Goal: Information Seeking & Learning: Learn about a topic

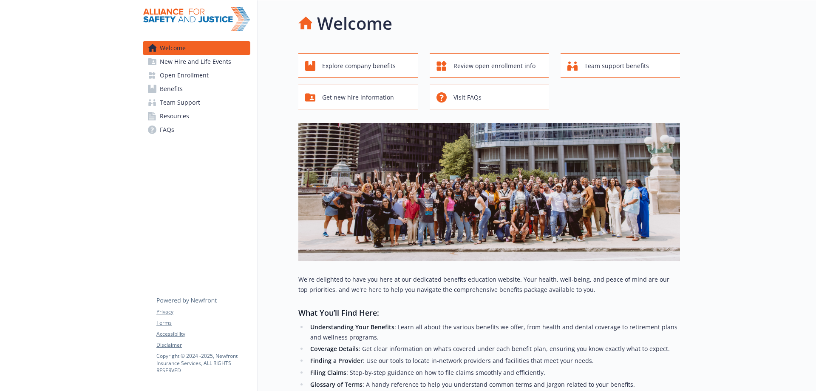
click at [178, 85] on span "Benefits" at bounding box center [171, 89] width 23 height 14
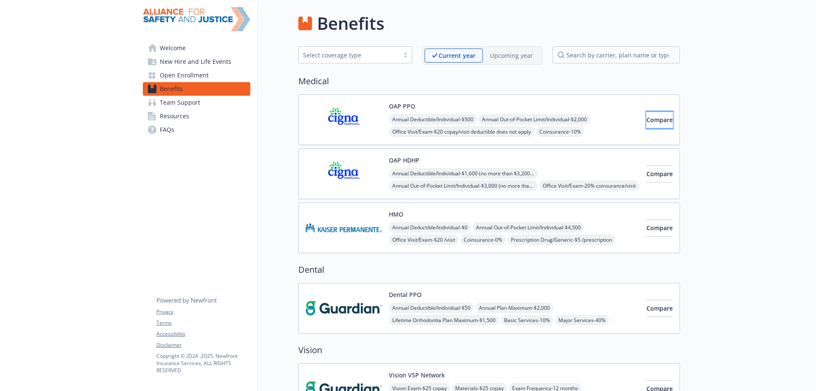
click at [646, 120] on span "Compare" at bounding box center [659, 120] width 26 height 8
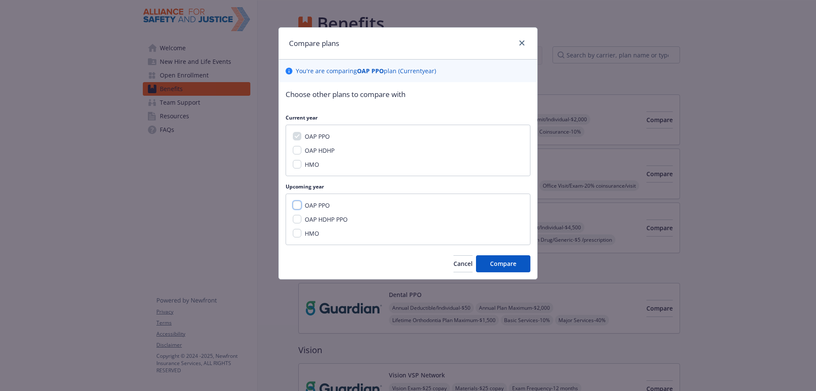
click at [295, 204] on input "OAP PPO" at bounding box center [297, 205] width 8 height 8
checkbox input "true"
click at [498, 264] on span "Compare" at bounding box center [503, 263] width 26 height 8
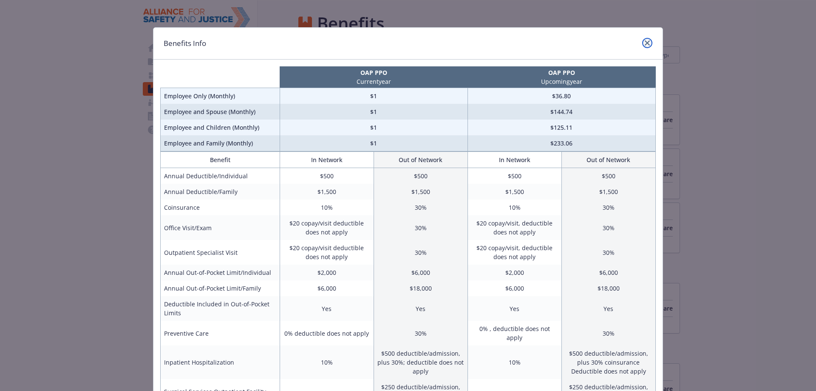
click at [645, 43] on icon "close" at bounding box center [647, 42] width 5 height 5
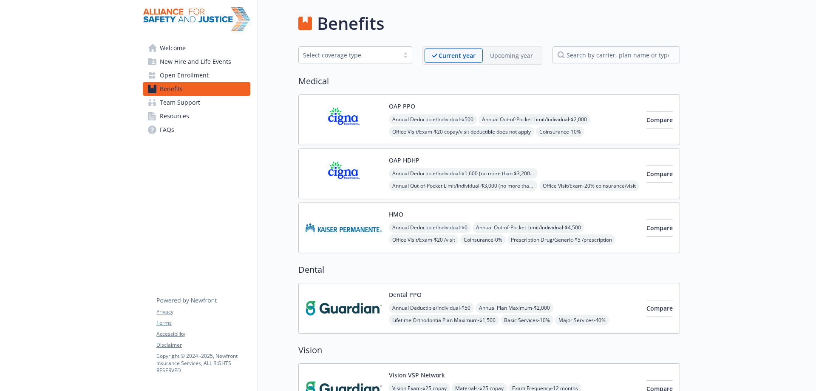
click at [355, 173] on img at bounding box center [344, 174] width 76 height 36
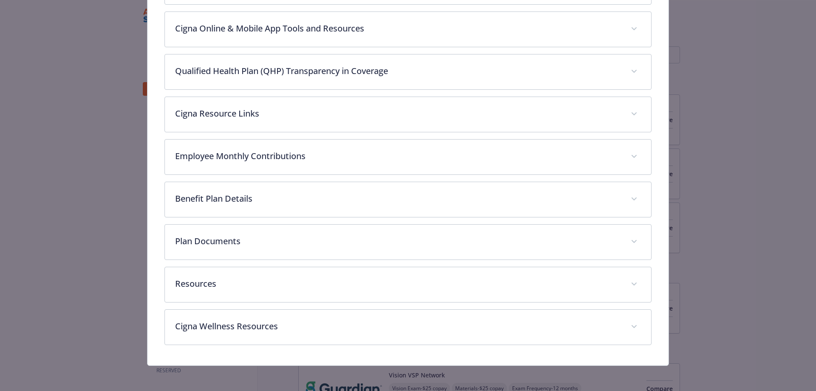
scroll to position [461, 0]
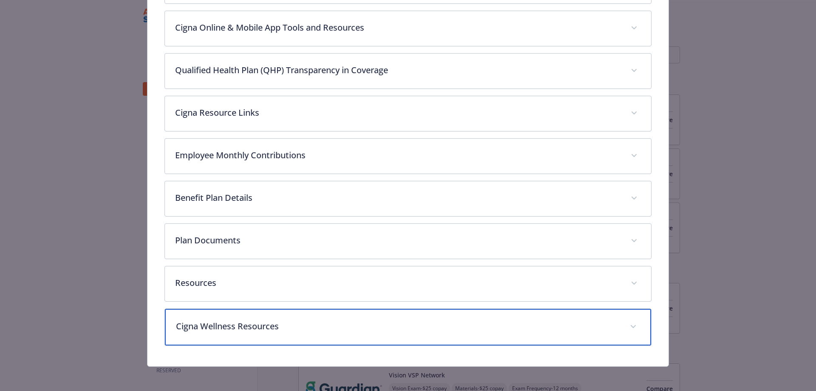
click at [290, 316] on div "Cigna Wellness Resources" at bounding box center [408, 327] width 487 height 37
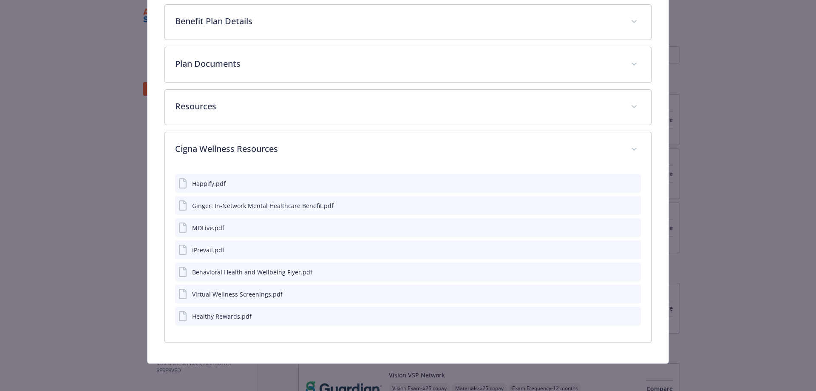
scroll to position [637, 0]
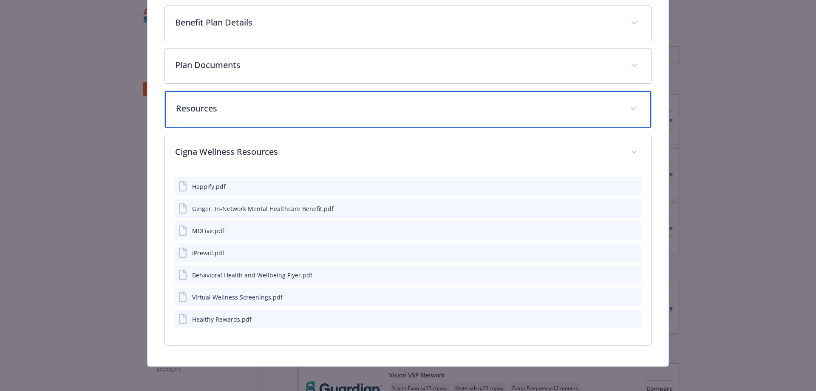
click at [329, 104] on p "Resources" at bounding box center [398, 108] width 444 height 13
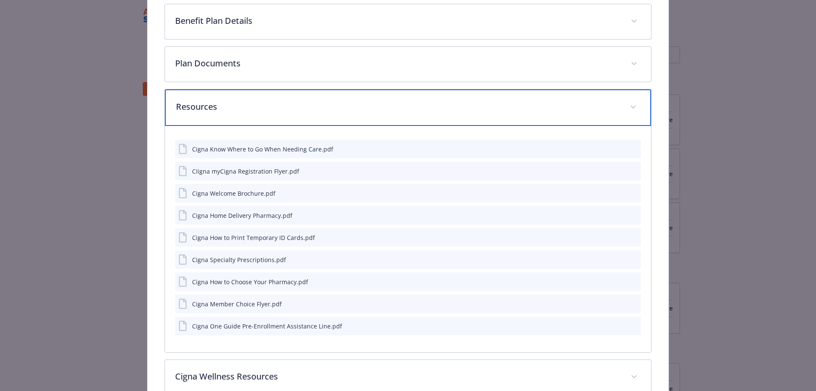
click at [329, 104] on p "Resources" at bounding box center [398, 106] width 444 height 13
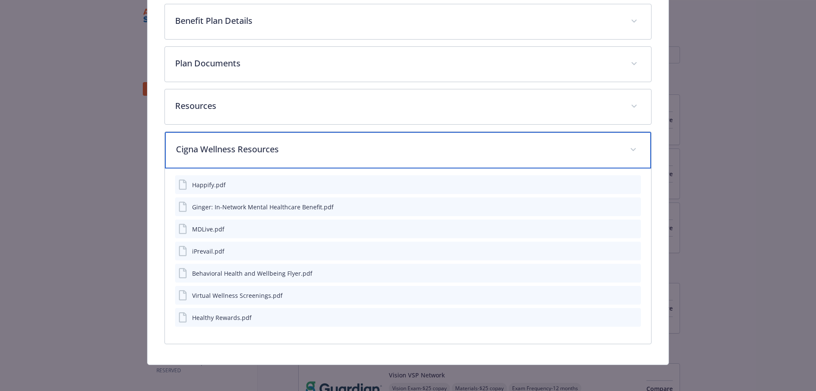
click at [312, 150] on p "Cigna Wellness Resources" at bounding box center [398, 149] width 444 height 13
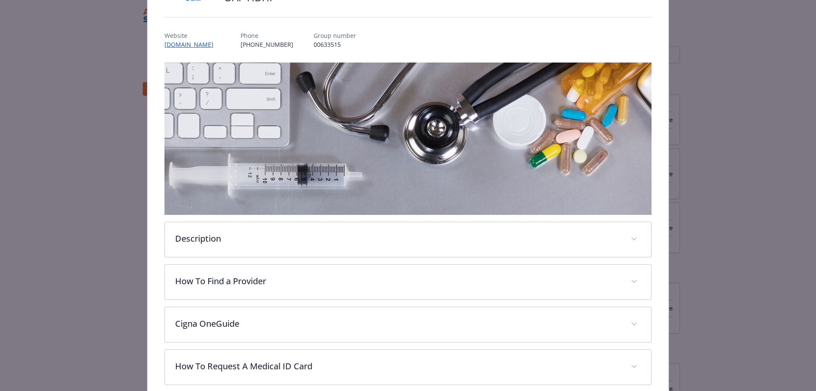
scroll to position [0, 0]
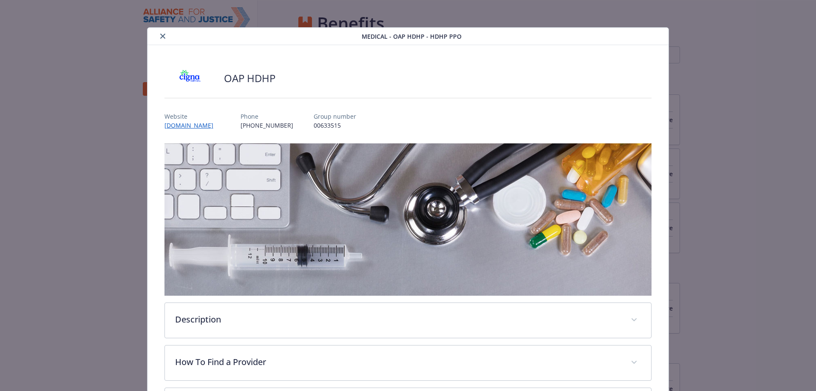
drag, startPoint x: 165, startPoint y: 33, endPoint x: 167, endPoint y: 42, distance: 10.1
click at [165, 33] on button "close" at bounding box center [163, 36] width 10 height 10
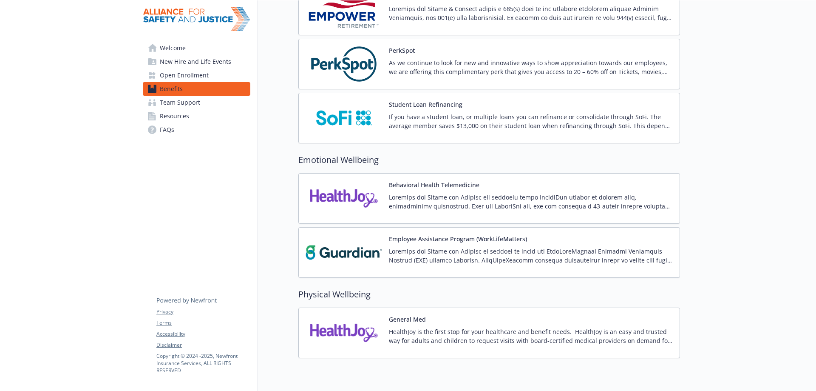
click at [400, 190] on div "Behavioral Health Telemedicine" at bounding box center [531, 198] width 284 height 36
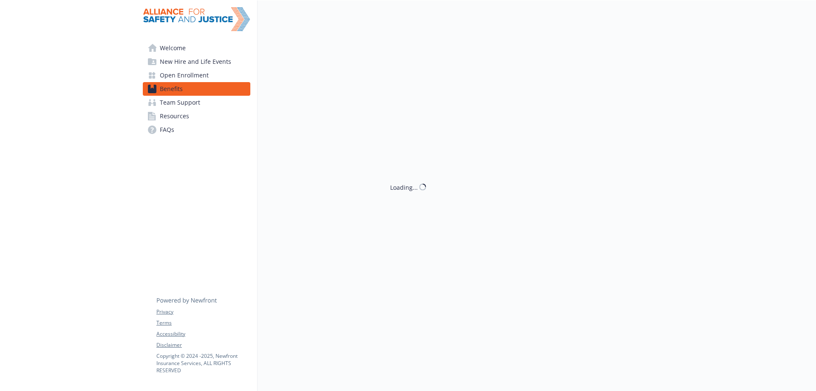
scroll to position [1105, 0]
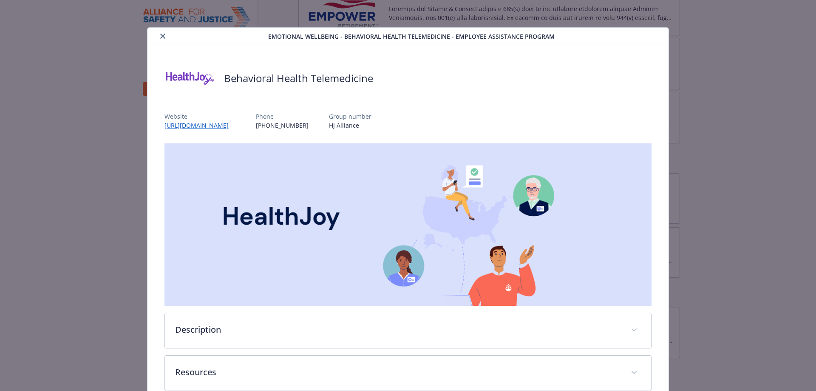
click at [160, 36] on icon "close" at bounding box center [162, 36] width 5 height 5
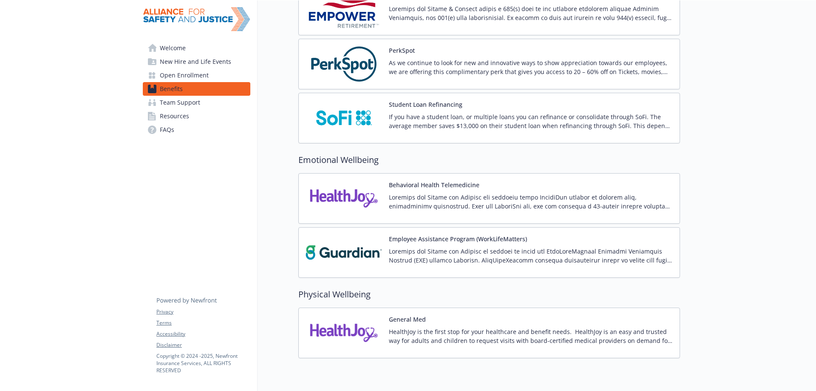
scroll to position [1140, 0]
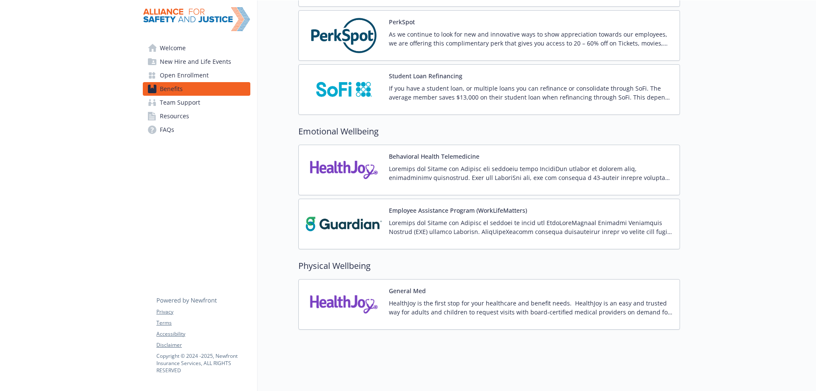
click at [430, 157] on div "Behavioral Health Telemedicine" at bounding box center [531, 170] width 284 height 36
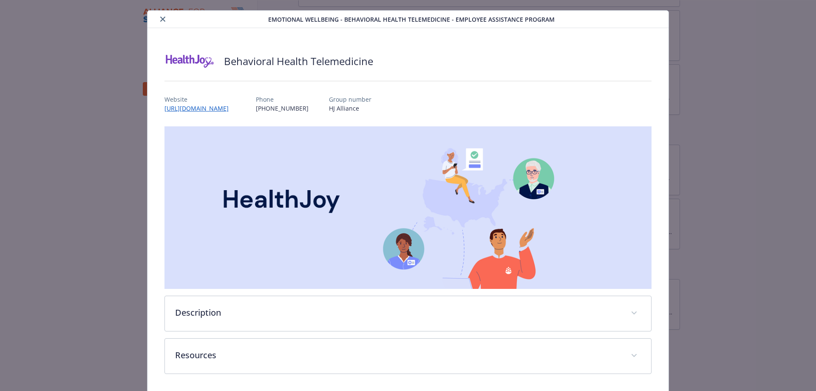
scroll to position [47, 0]
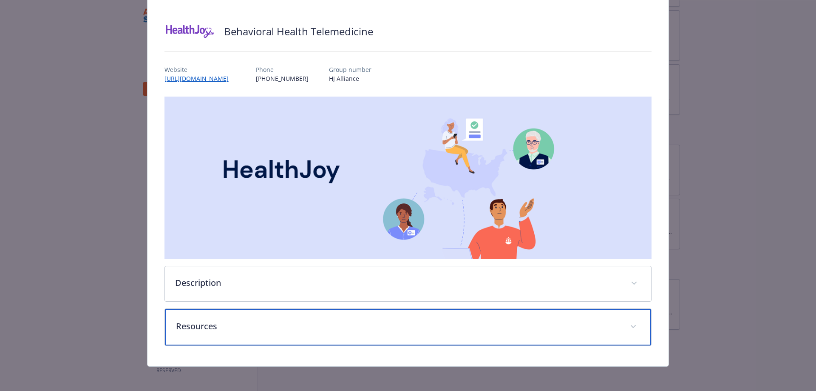
click at [240, 316] on div "Resources" at bounding box center [408, 327] width 487 height 37
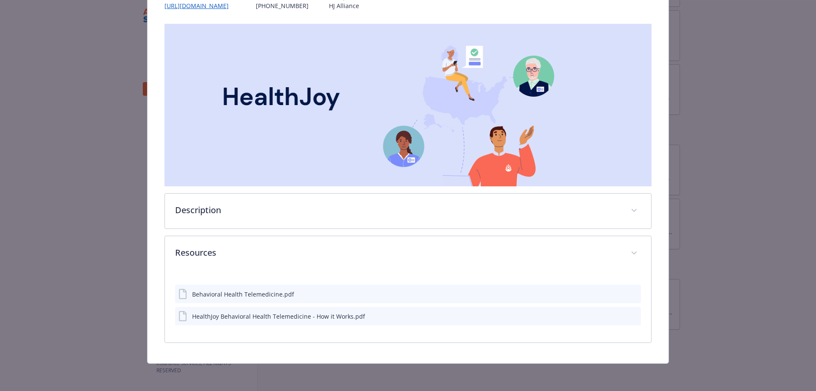
scroll to position [118, 0]
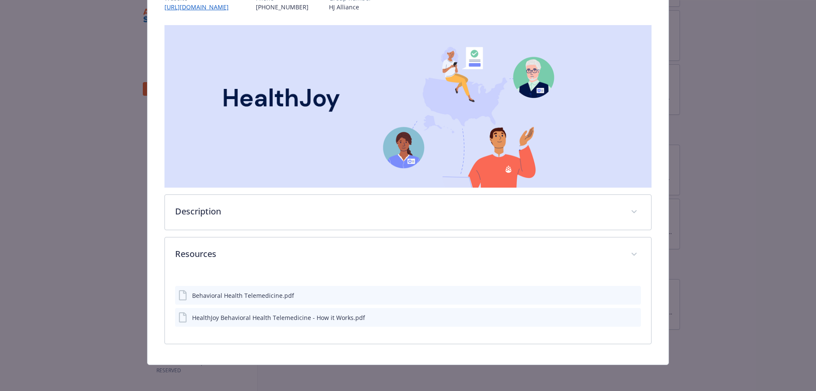
click at [630, 292] on icon "preview file" at bounding box center [633, 295] width 8 height 6
click at [631, 315] on icon "preview file" at bounding box center [633, 317] width 8 height 6
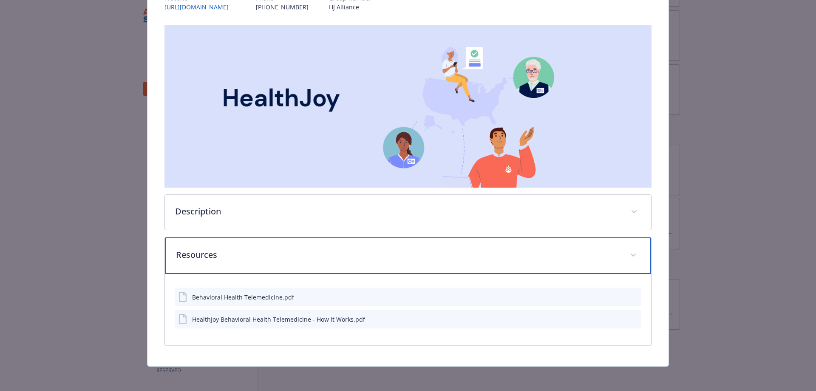
click at [323, 263] on div "Resources" at bounding box center [408, 255] width 487 height 37
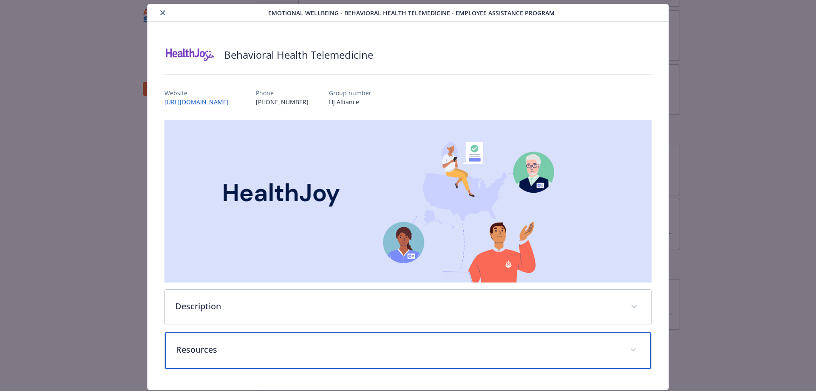
scroll to position [0, 0]
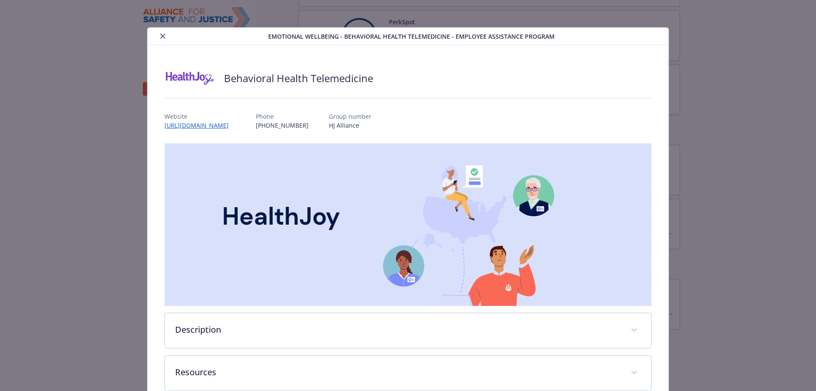
click at [161, 33] on button "close" at bounding box center [163, 36] width 10 height 10
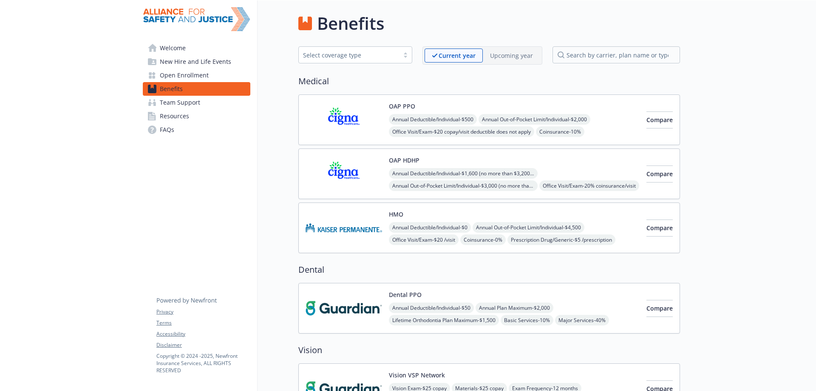
click at [176, 74] on span "Open Enrollment" at bounding box center [184, 75] width 49 height 14
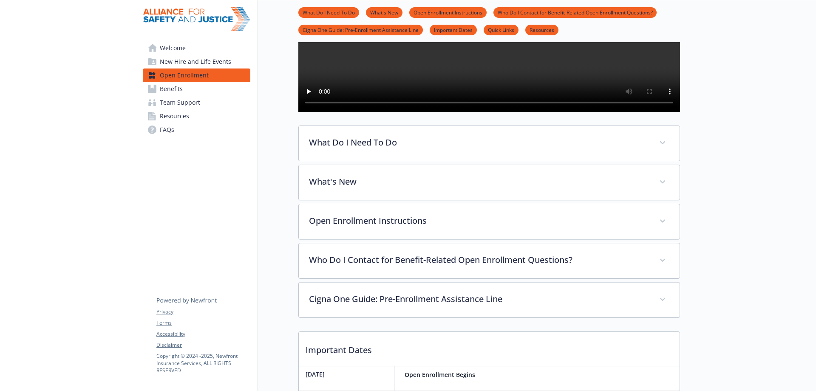
scroll to position [170, 0]
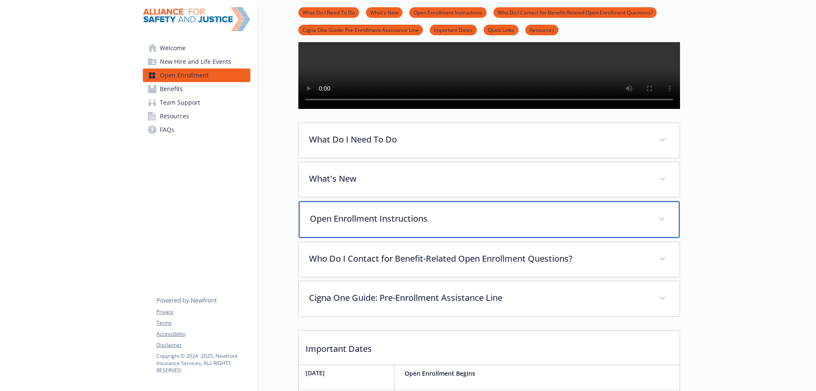
click at [437, 225] on p "Open Enrollment Instructions" at bounding box center [479, 218] width 338 height 13
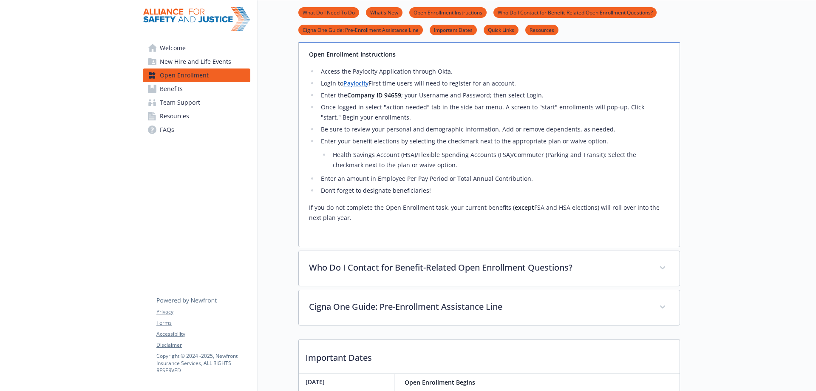
scroll to position [382, 0]
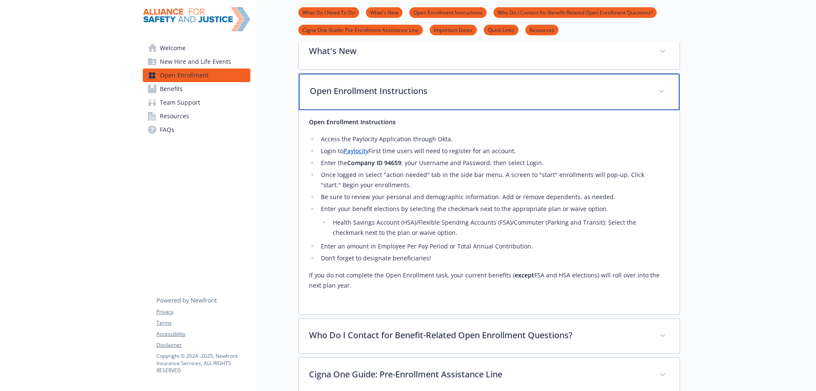
click at [425, 108] on div "Open Enrollment Instructions" at bounding box center [489, 92] width 381 height 37
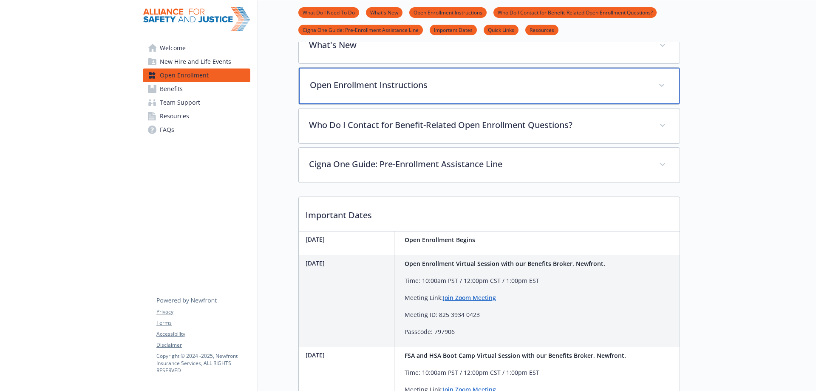
scroll to position [297, 0]
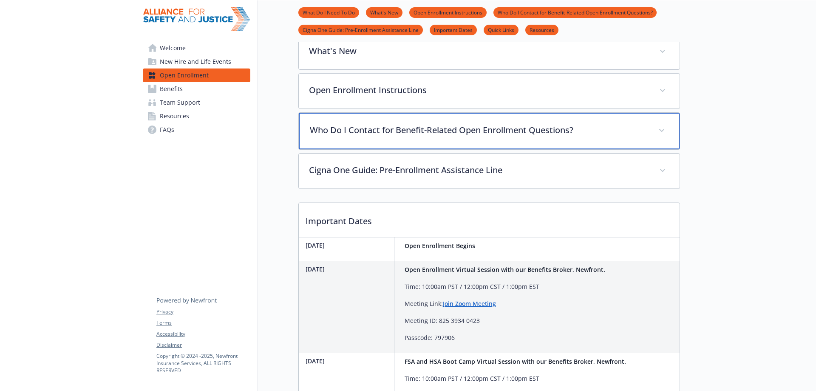
click at [436, 136] on p "Who Do I Contact for Benefit-Related Open Enrollment Questions?" at bounding box center [479, 130] width 338 height 13
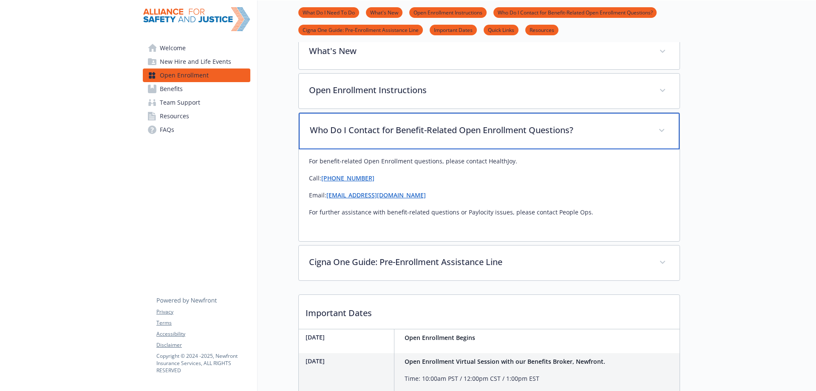
click at [436, 136] on p "Who Do I Contact for Benefit-Related Open Enrollment Questions?" at bounding box center [479, 130] width 338 height 13
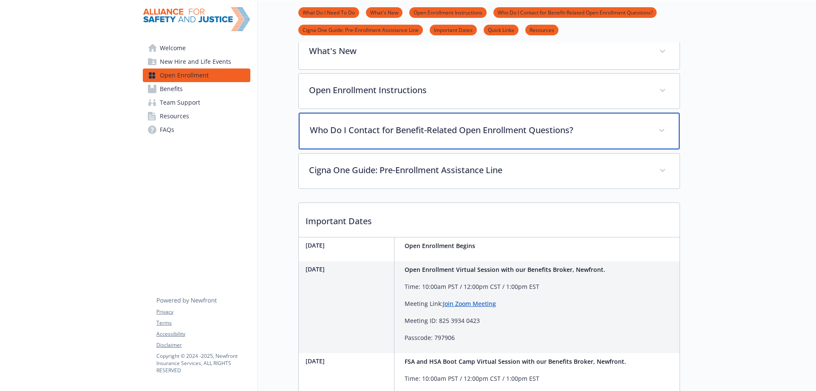
scroll to position [170, 0]
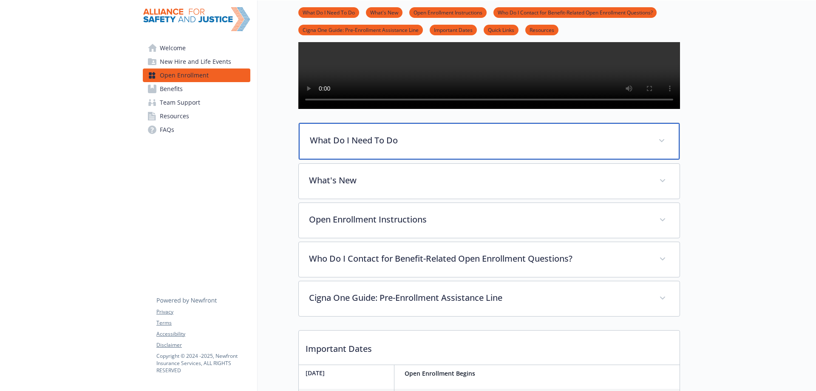
click at [436, 156] on div "What Do I Need To Do" at bounding box center [489, 141] width 381 height 37
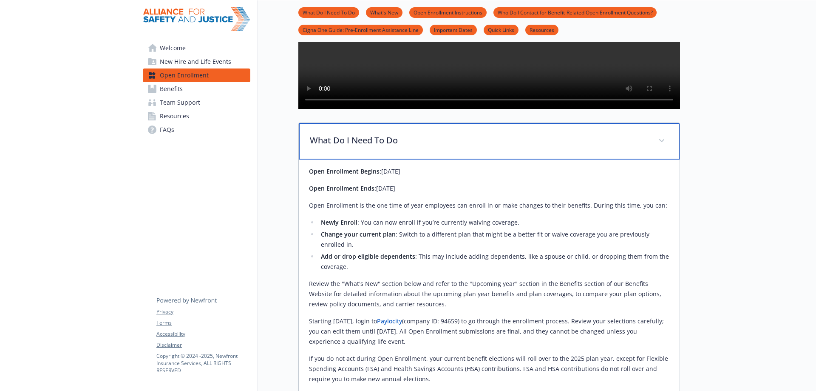
click at [436, 156] on div "What Do I Need To Do" at bounding box center [489, 141] width 381 height 37
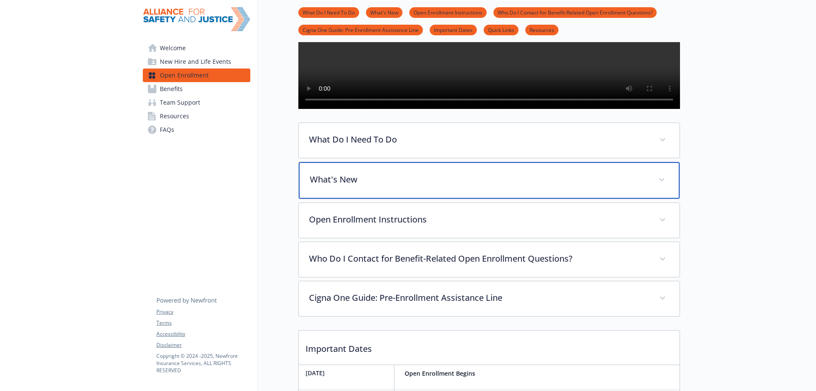
click at [397, 196] on div "What's New" at bounding box center [489, 180] width 381 height 37
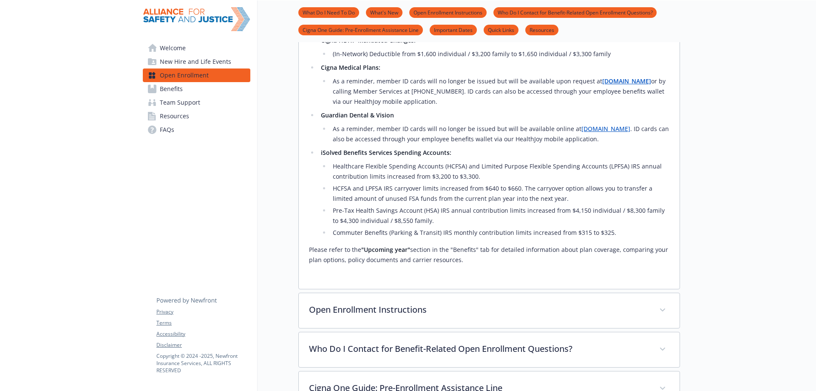
scroll to position [255, 0]
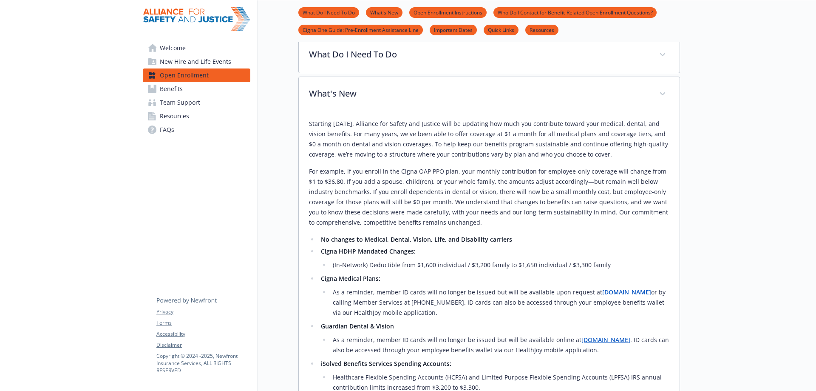
click at [180, 41] on span "Welcome" at bounding box center [173, 48] width 26 height 14
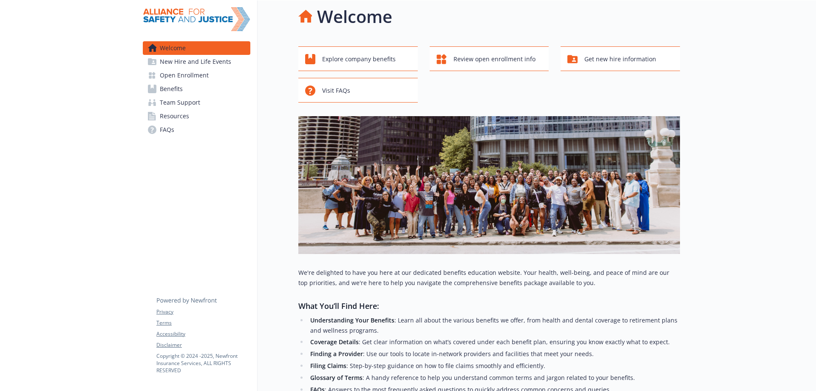
scroll to position [135, 0]
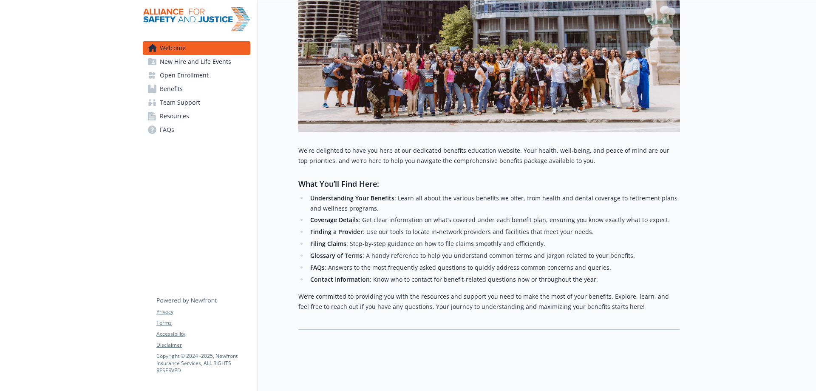
click at [177, 76] on span "Open Enrollment" at bounding box center [184, 75] width 49 height 14
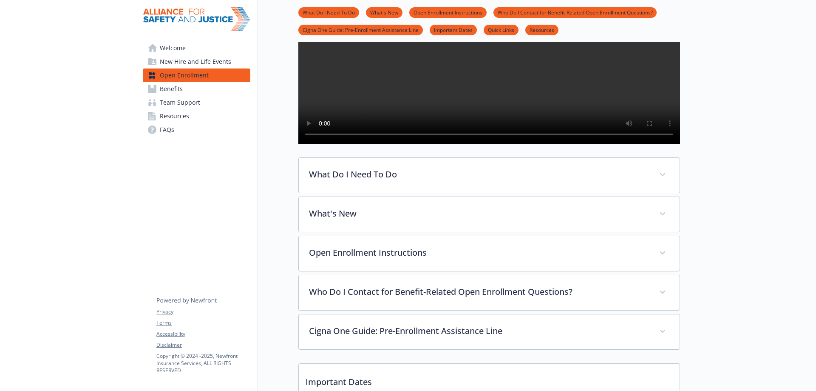
click at [181, 58] on span "New Hire and Life Events" at bounding box center [195, 62] width 71 height 14
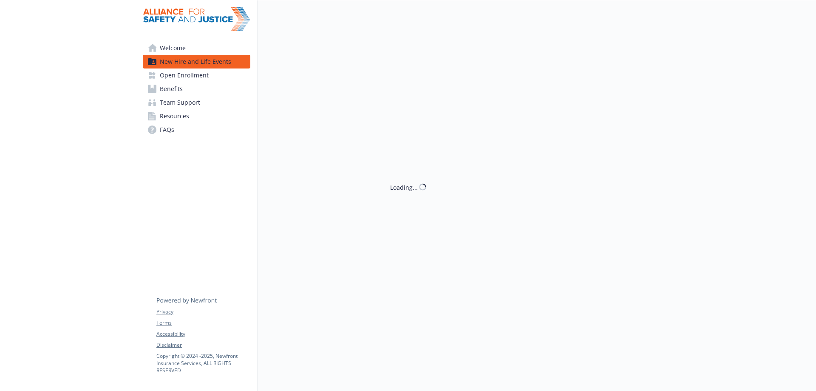
scroll to position [135, 0]
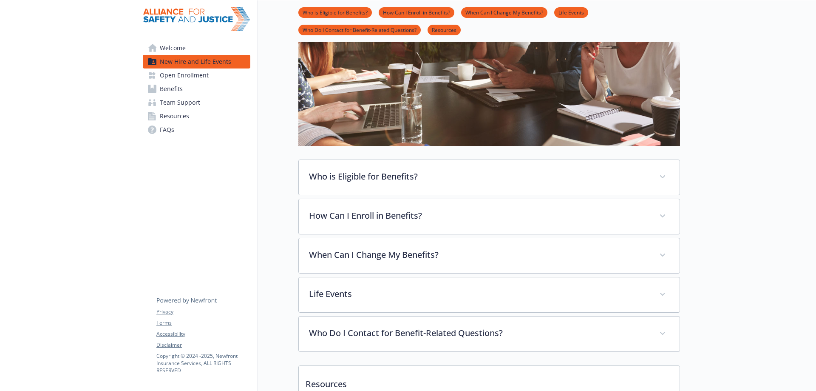
click at [177, 48] on span "Welcome" at bounding box center [173, 48] width 26 height 14
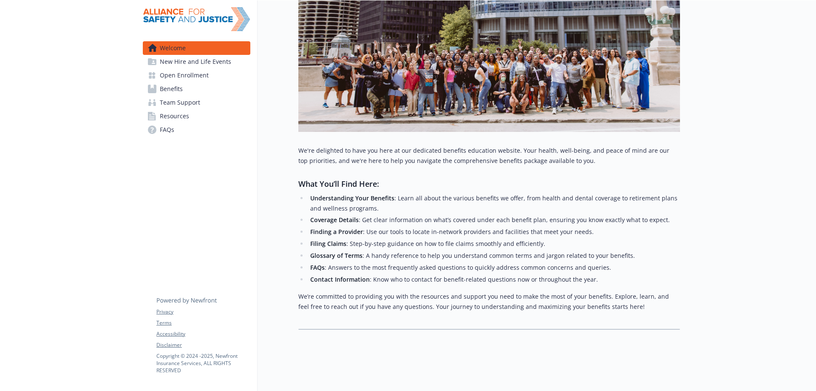
click at [178, 74] on span "Open Enrollment" at bounding box center [184, 75] width 49 height 14
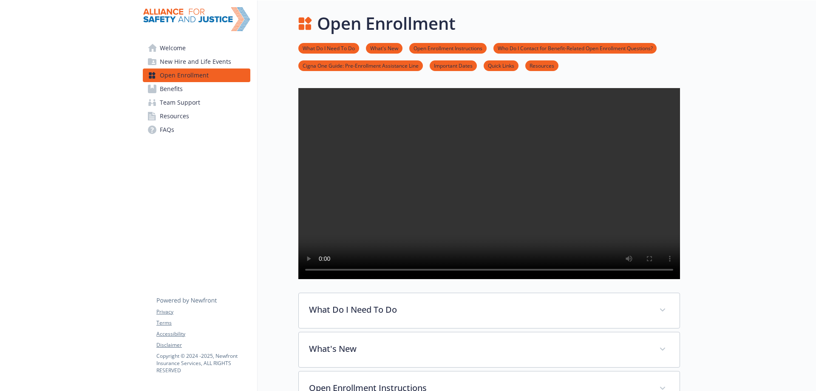
click at [179, 87] on span "Benefits" at bounding box center [171, 89] width 23 height 14
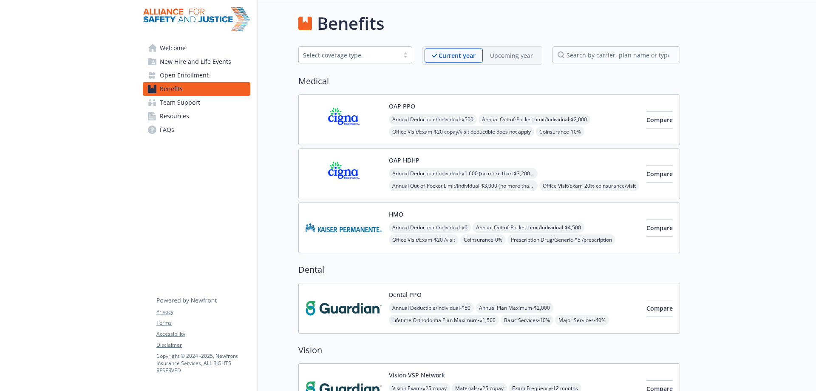
click at [181, 75] on span "Open Enrollment" at bounding box center [184, 75] width 49 height 14
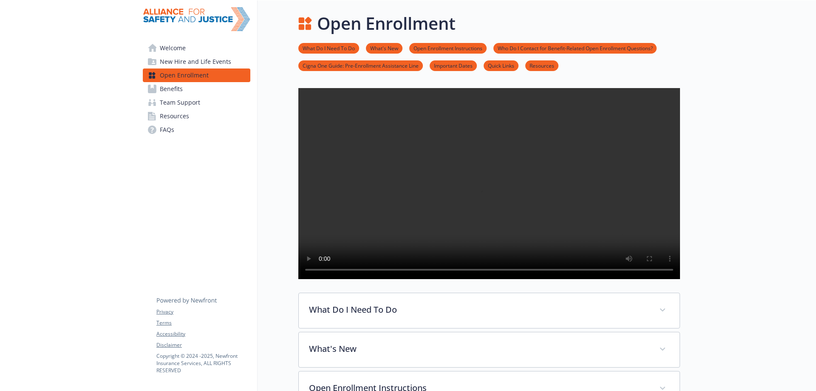
click at [167, 84] on span "Benefits" at bounding box center [171, 89] width 23 height 14
